Goal: Task Accomplishment & Management: Manage account settings

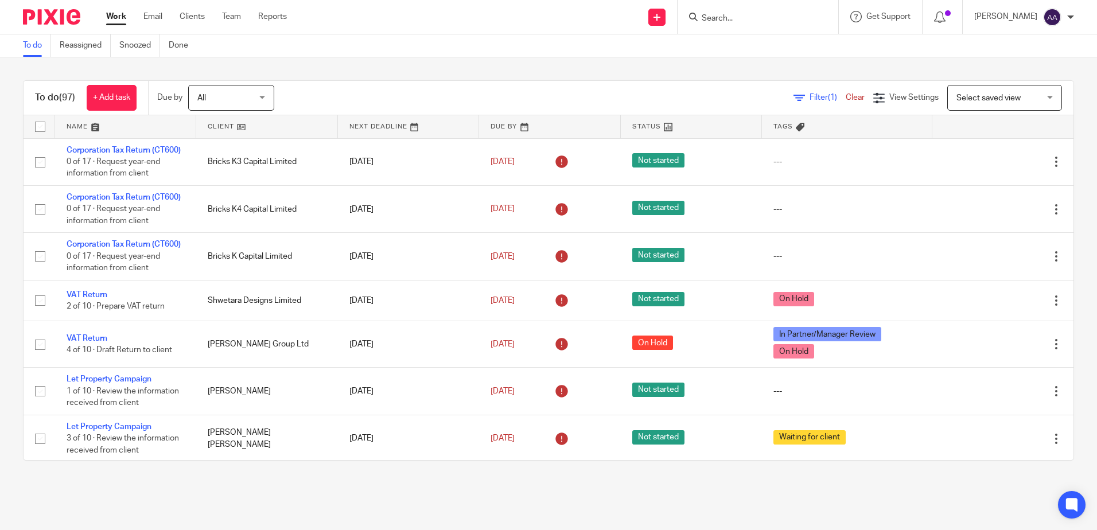
click at [809, 97] on span "Filter (1)" at bounding box center [827, 97] width 36 height 8
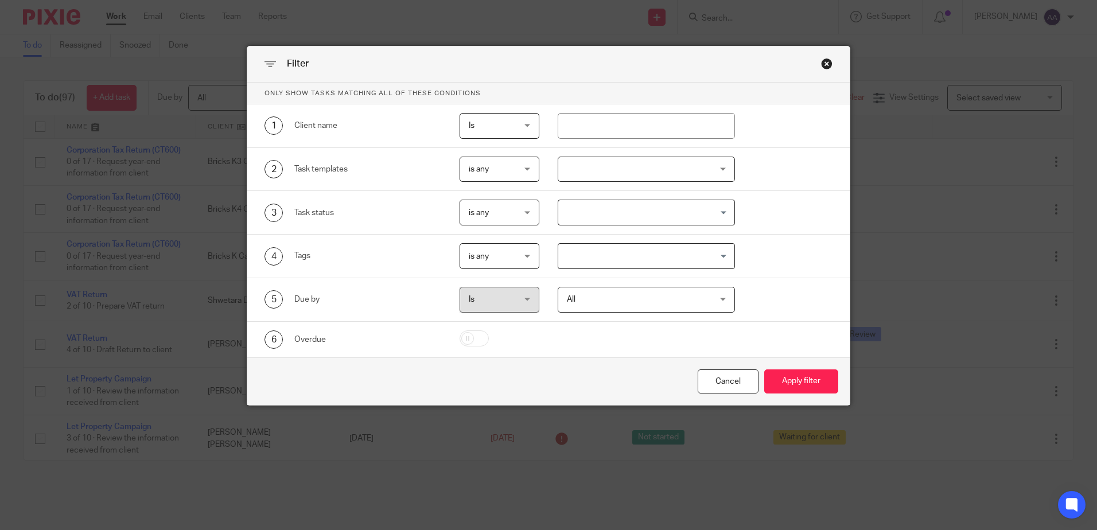
click at [715, 177] on div at bounding box center [646, 170] width 177 height 26
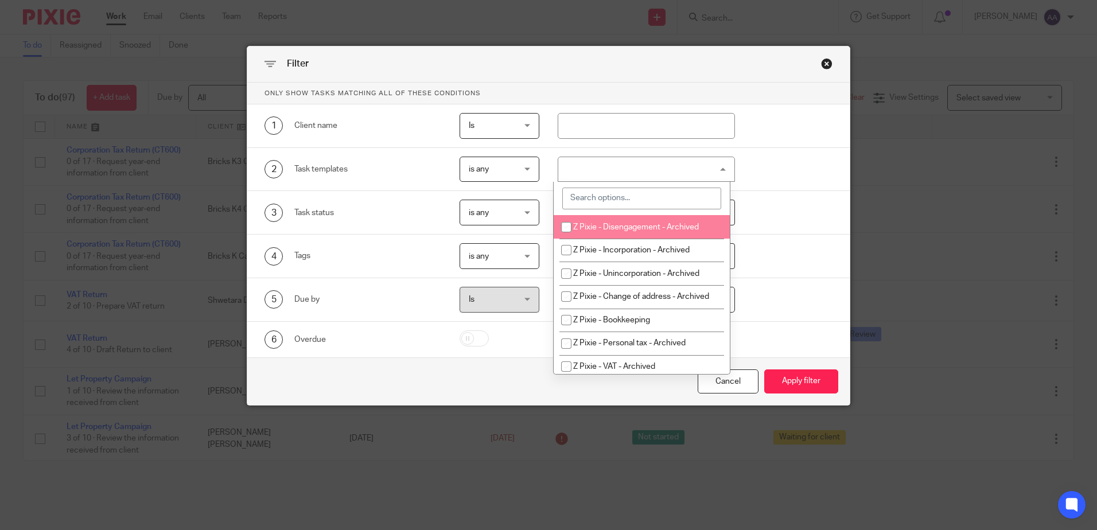
click at [664, 206] on input "search" at bounding box center [641, 199] width 159 height 22
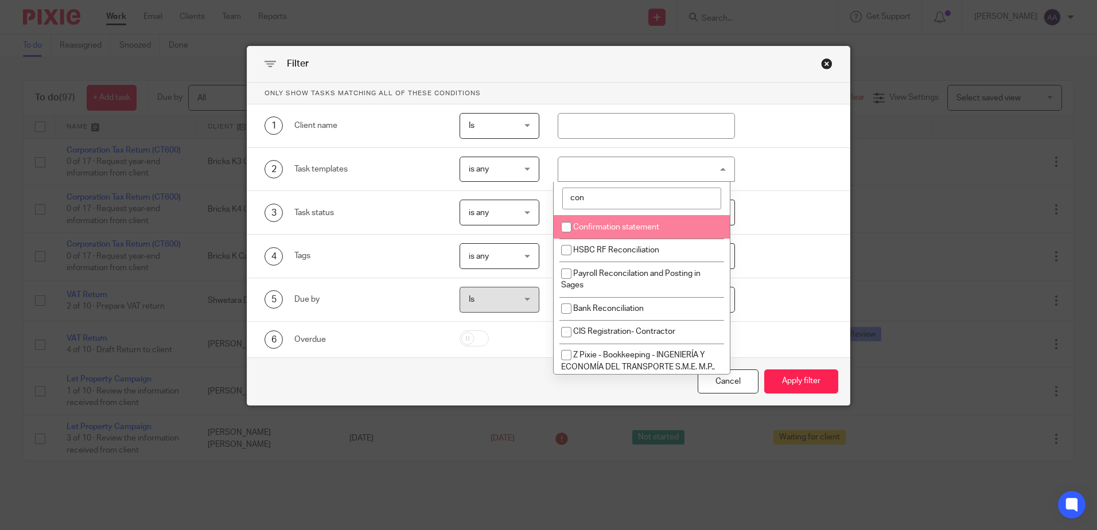
type input "con"
click at [567, 227] on input "checkbox" at bounding box center [566, 227] width 22 height 22
checkbox input "true"
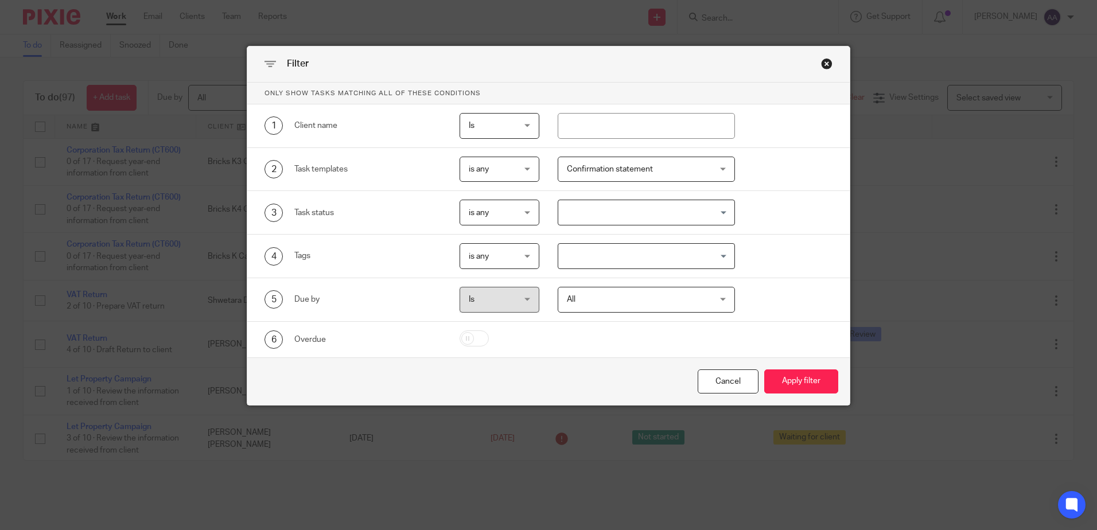
click at [503, 385] on div "Cancel Apply filter" at bounding box center [548, 381] width 602 height 48
click at [815, 376] on button "Apply filter" at bounding box center [801, 381] width 74 height 25
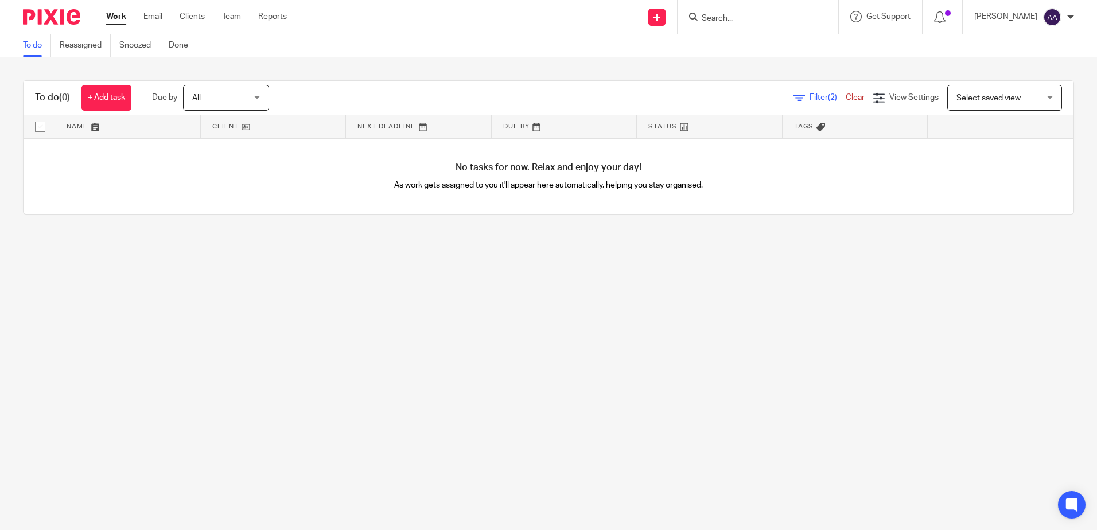
click at [53, 16] on img at bounding box center [51, 16] width 57 height 15
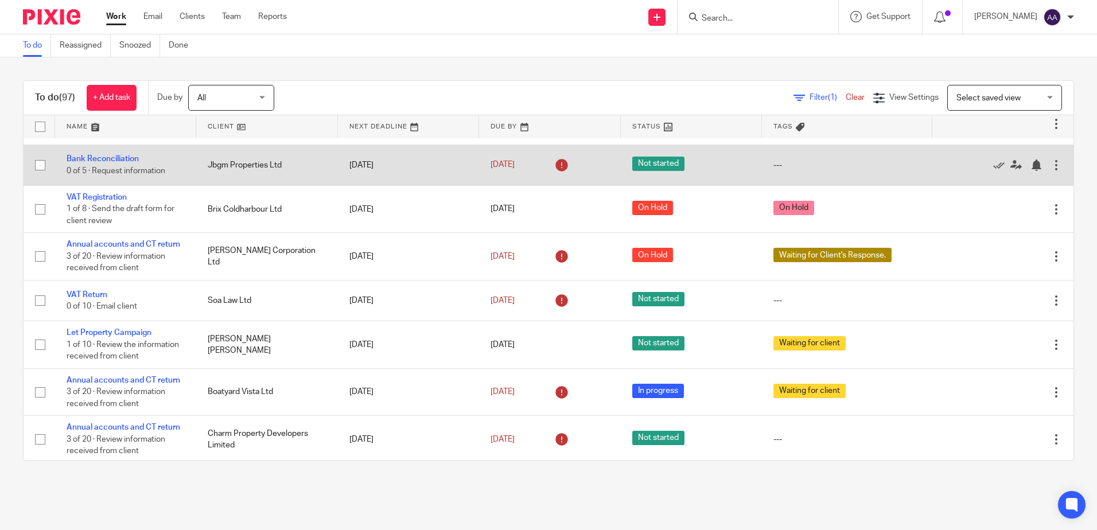
scroll to position [516, 0]
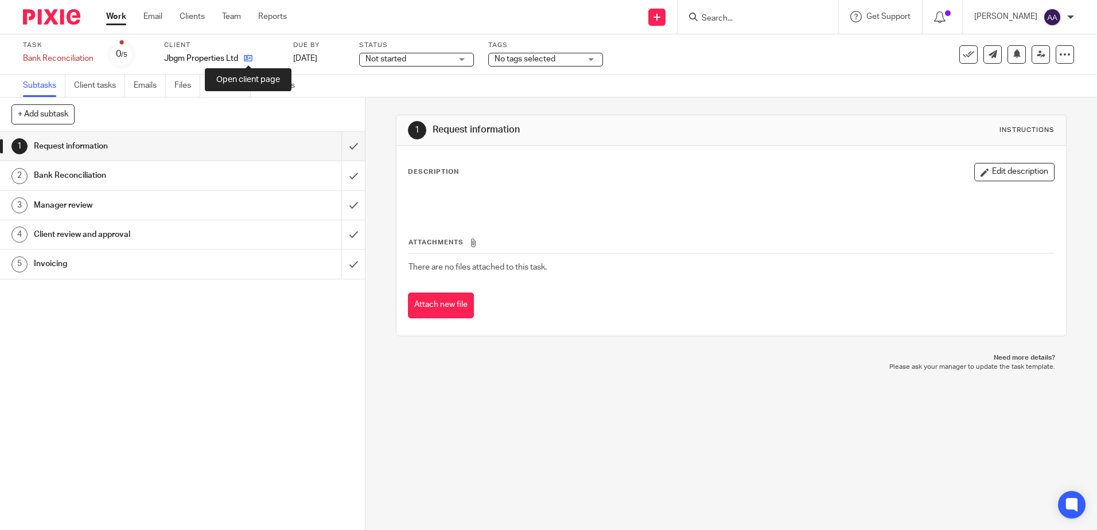
click at [246, 56] on icon at bounding box center [248, 58] width 9 height 9
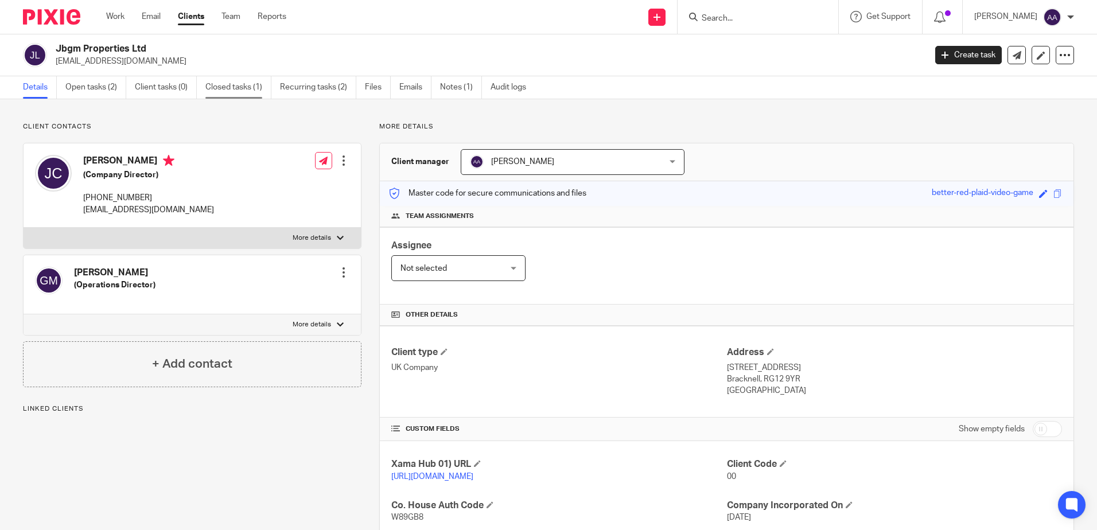
click at [266, 87] on link "Closed tasks (1)" at bounding box center [238, 87] width 66 height 22
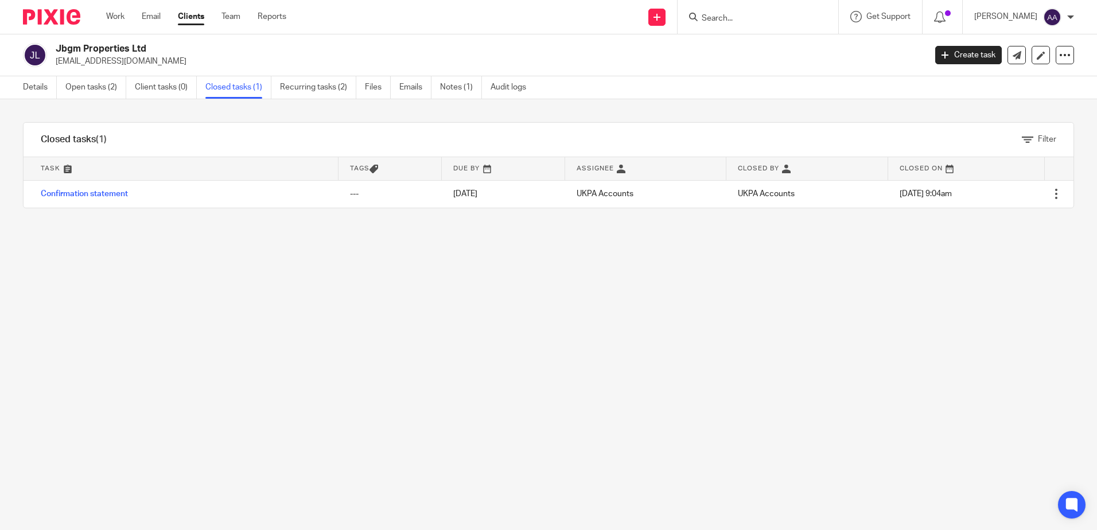
click at [298, 89] on link "Recurring tasks (2)" at bounding box center [318, 87] width 76 height 22
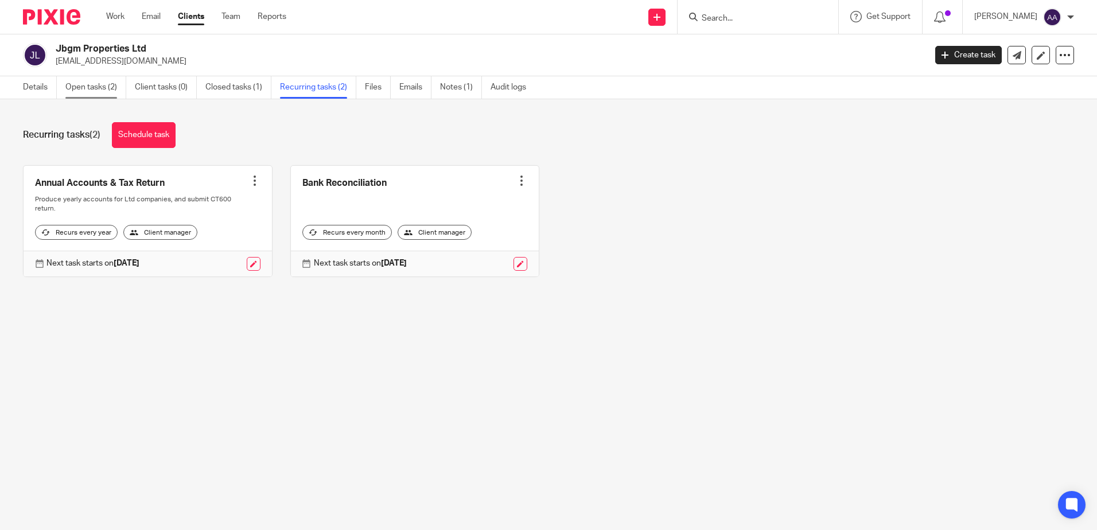
click at [108, 90] on link "Open tasks (2)" at bounding box center [95, 87] width 61 height 22
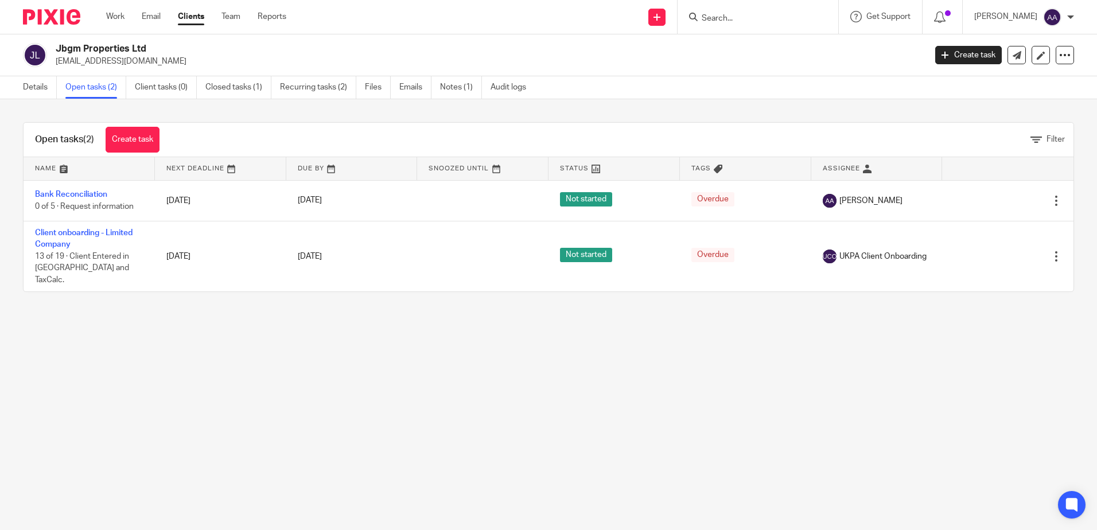
click at [66, 17] on img at bounding box center [51, 16] width 57 height 15
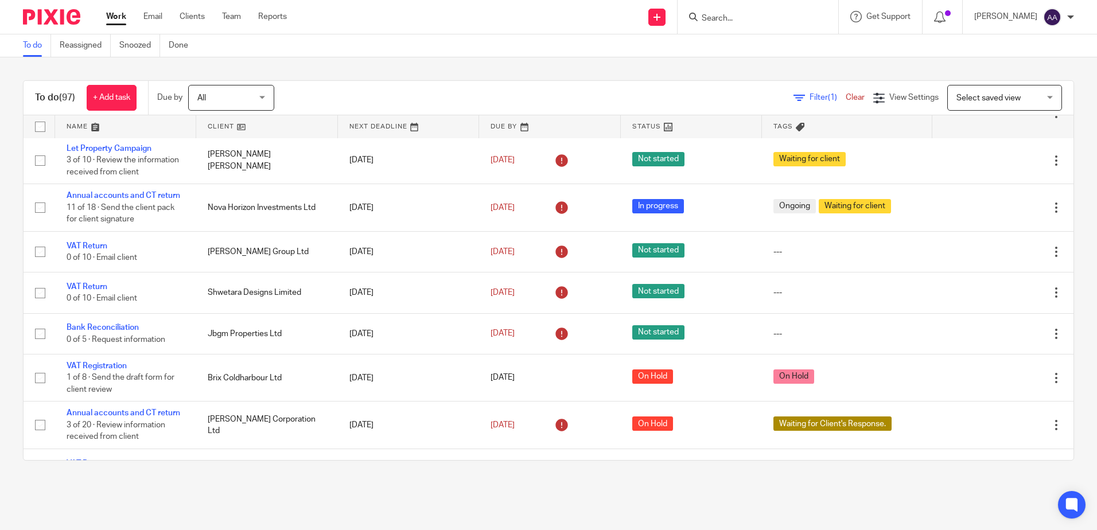
scroll to position [287, 0]
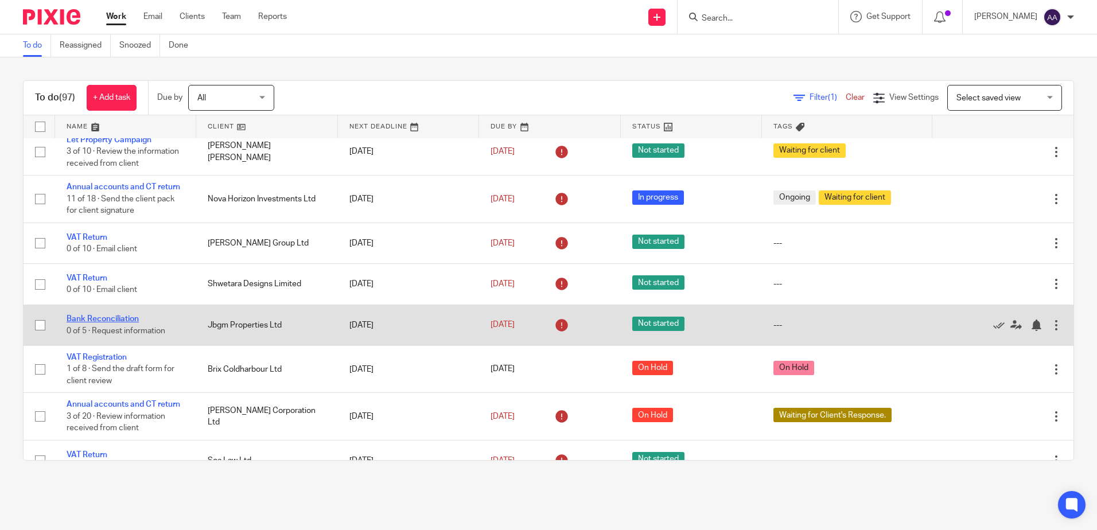
click at [124, 323] on link "Bank Reconciliation" at bounding box center [103, 319] width 72 height 8
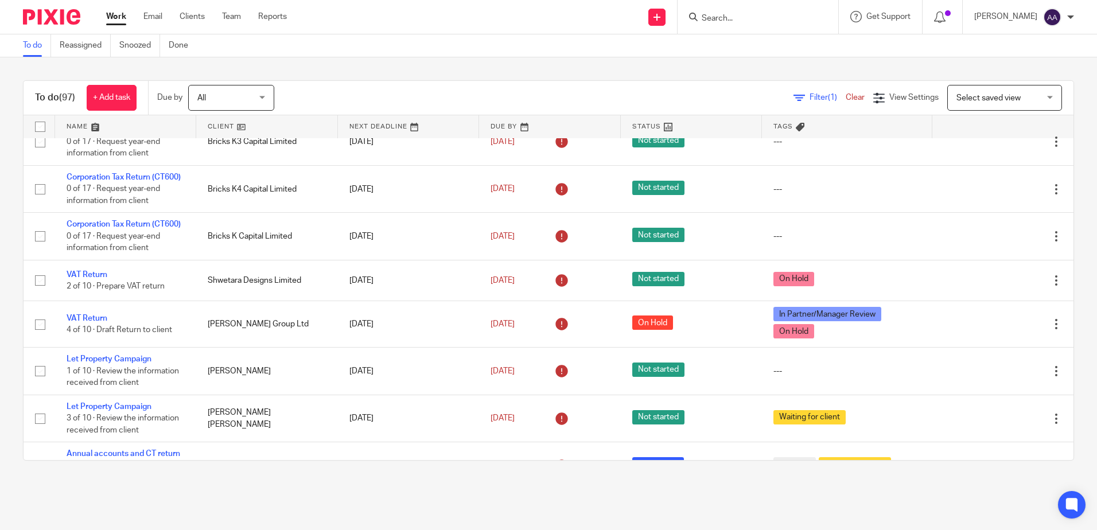
scroll to position [0, 0]
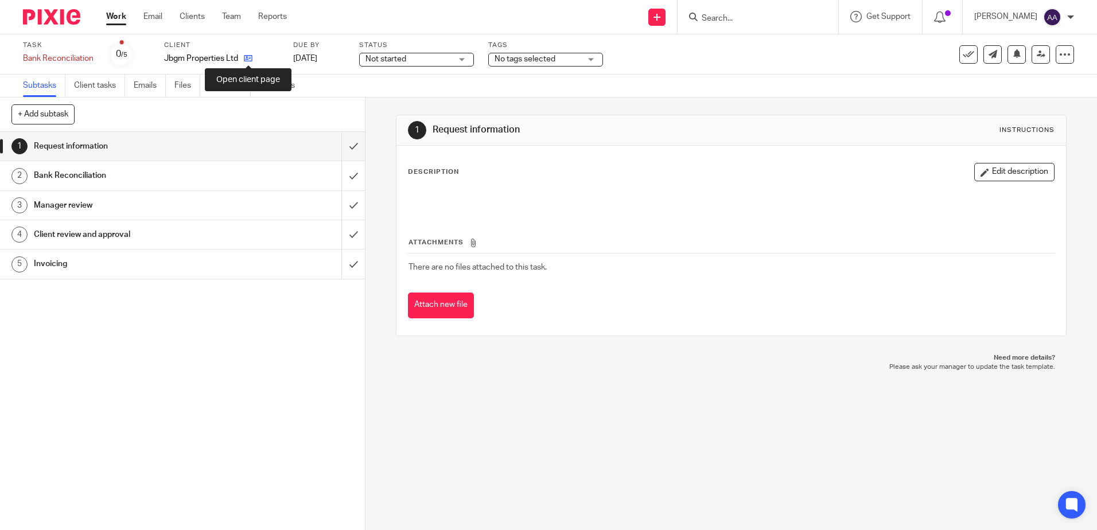
click at [246, 59] on icon at bounding box center [248, 58] width 9 height 9
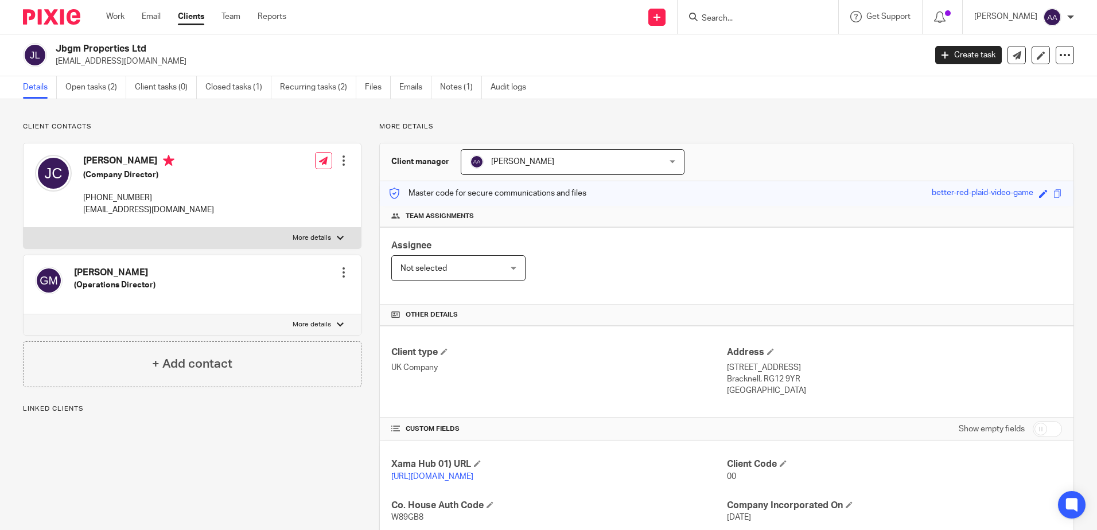
scroll to position [211, 0]
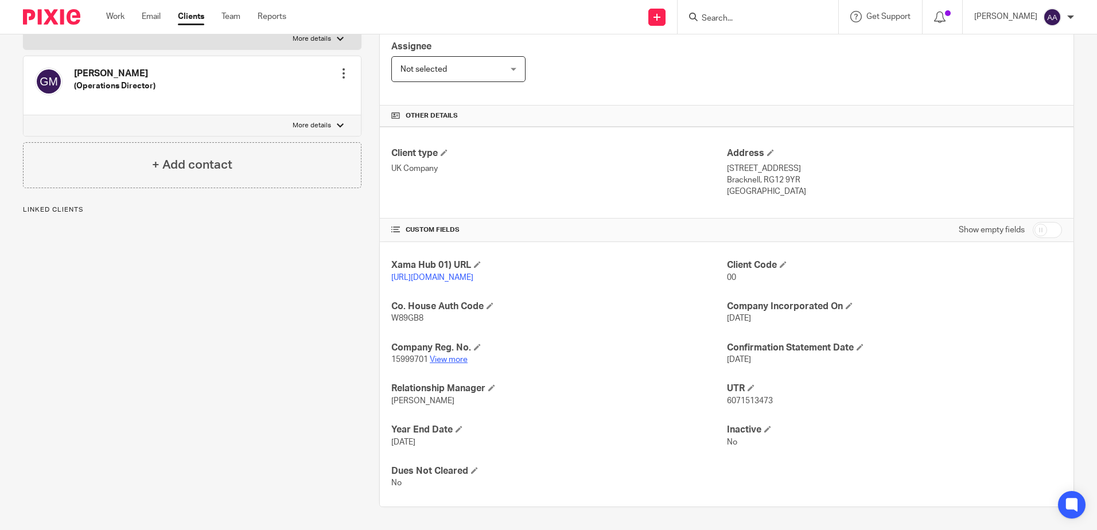
click at [449, 360] on link "View more" at bounding box center [449, 360] width 38 height 8
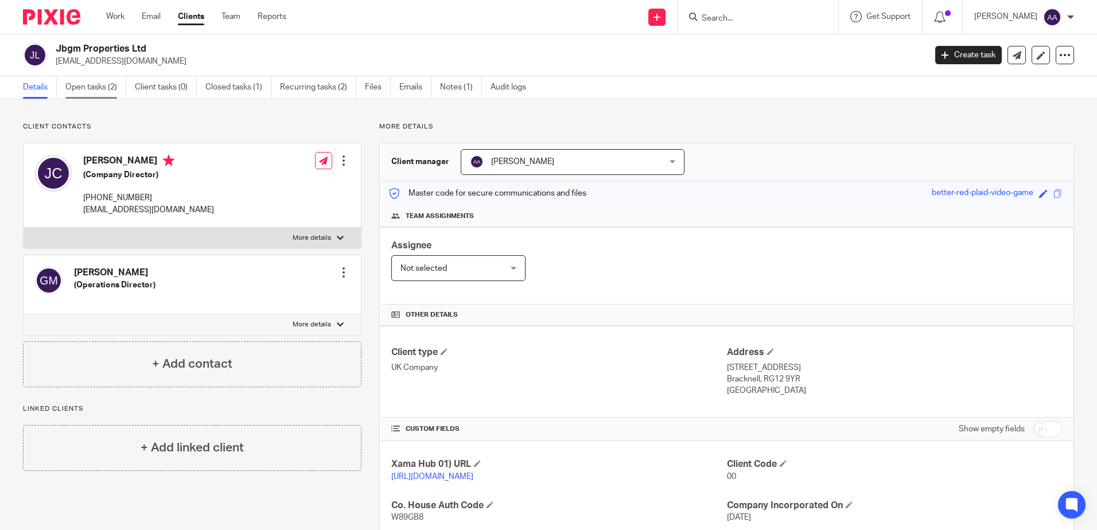
click at [120, 88] on link "Open tasks (2)" at bounding box center [95, 87] width 61 height 22
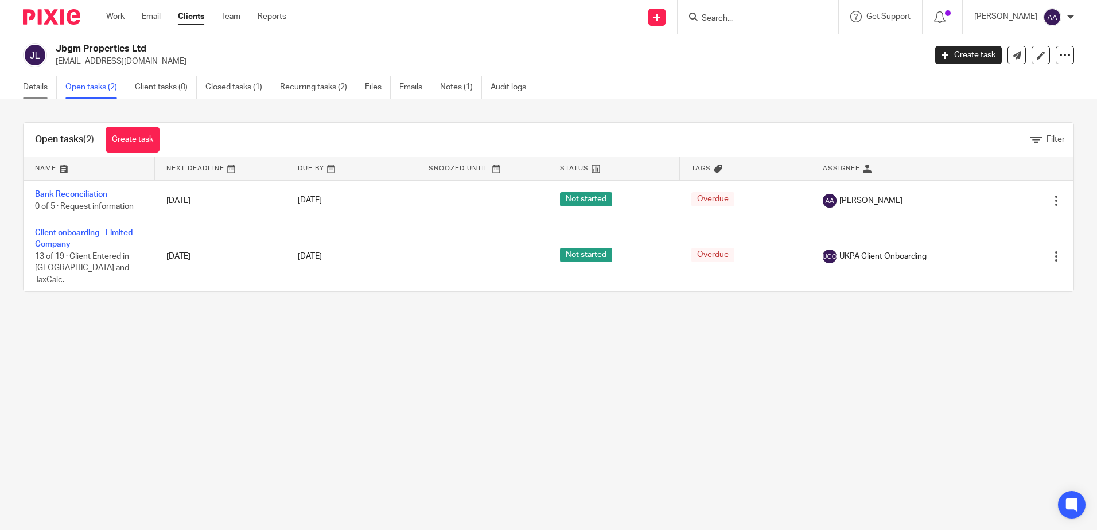
click at [31, 83] on link "Details" at bounding box center [40, 87] width 34 height 22
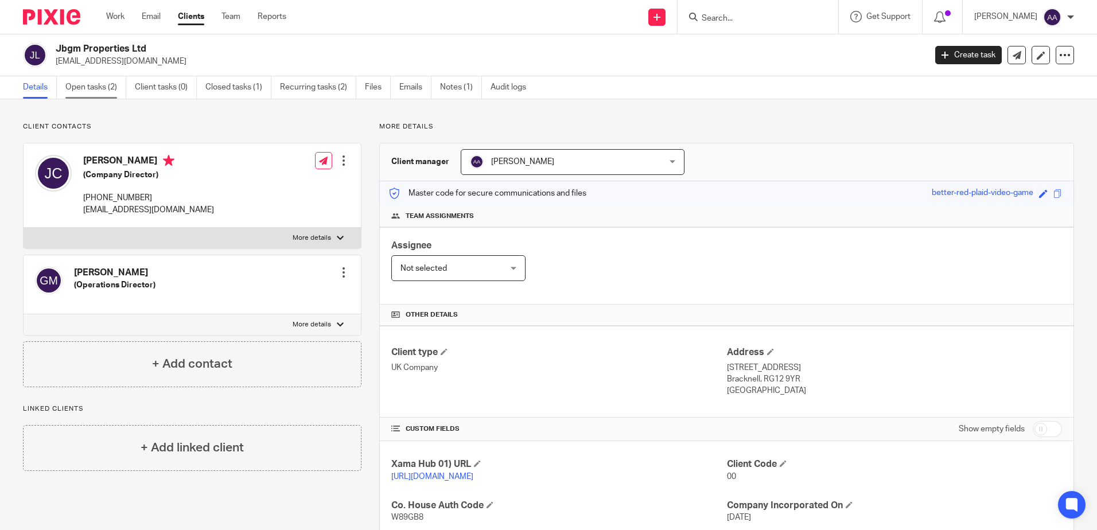
click at [107, 92] on link "Open tasks (2)" at bounding box center [95, 87] width 61 height 22
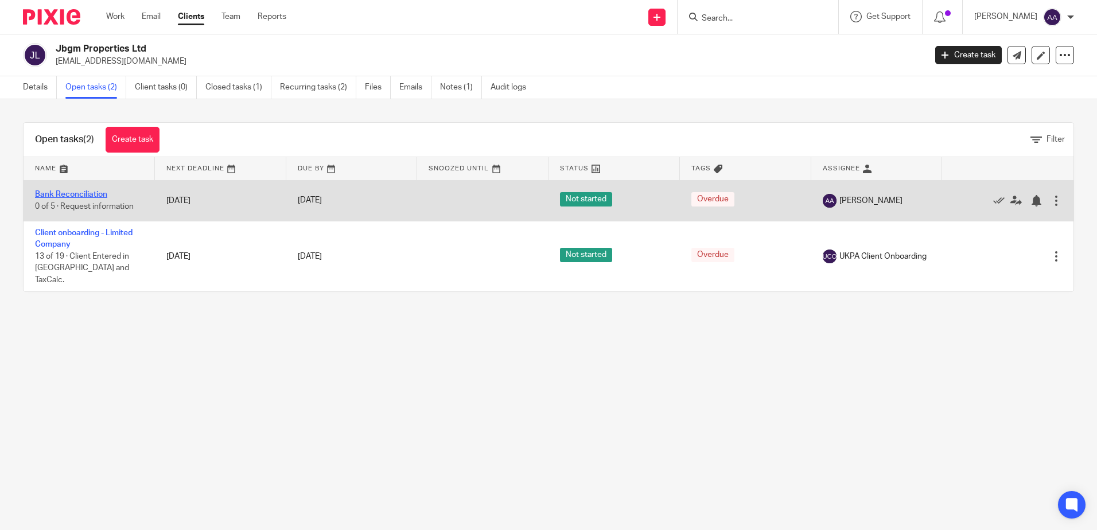
drag, startPoint x: 99, startPoint y: 192, endPoint x: 208, endPoint y: 172, distance: 111.5
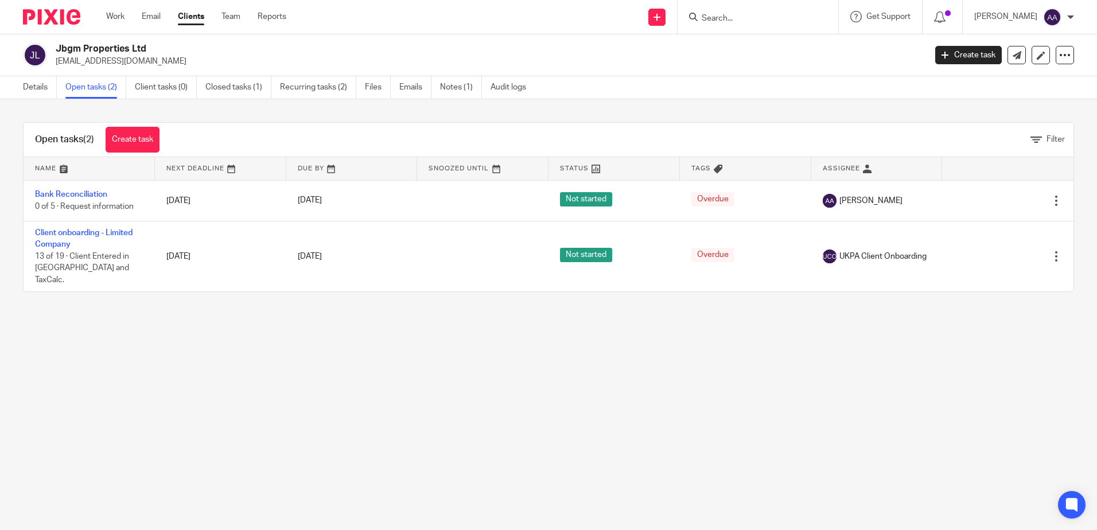
click at [99, 192] on link "Bank Reconciliation" at bounding box center [71, 194] width 72 height 8
